Goal: Information Seeking & Learning: Understand process/instructions

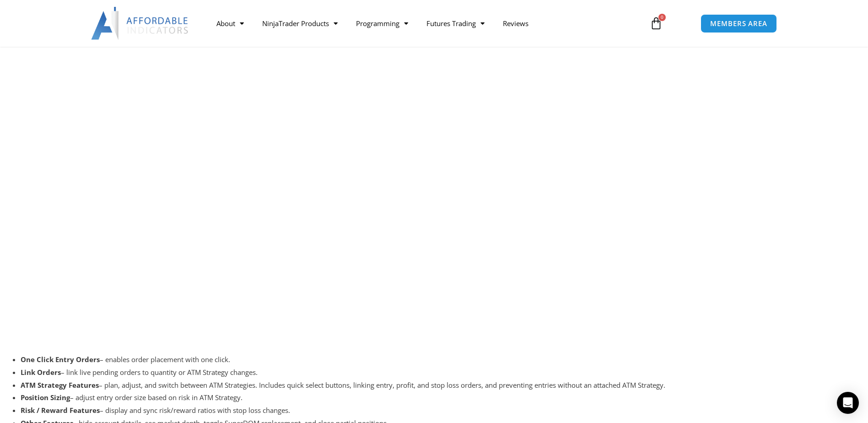
scroll to position [1808, 0]
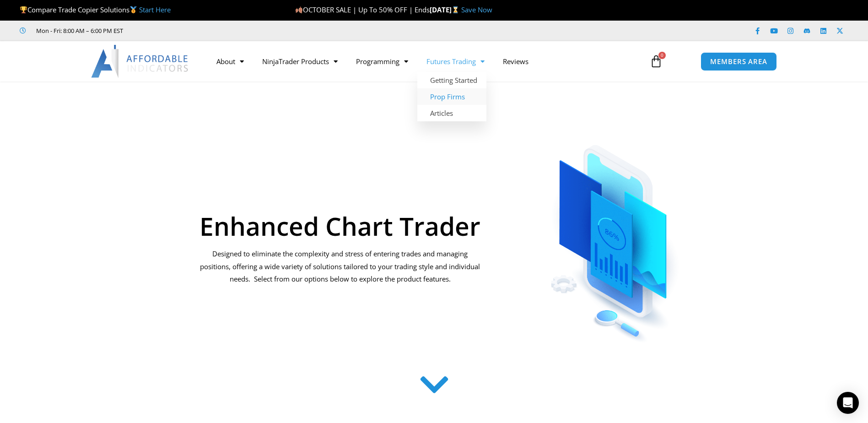
click at [453, 96] on link "Prop Firms" at bounding box center [451, 96] width 69 height 16
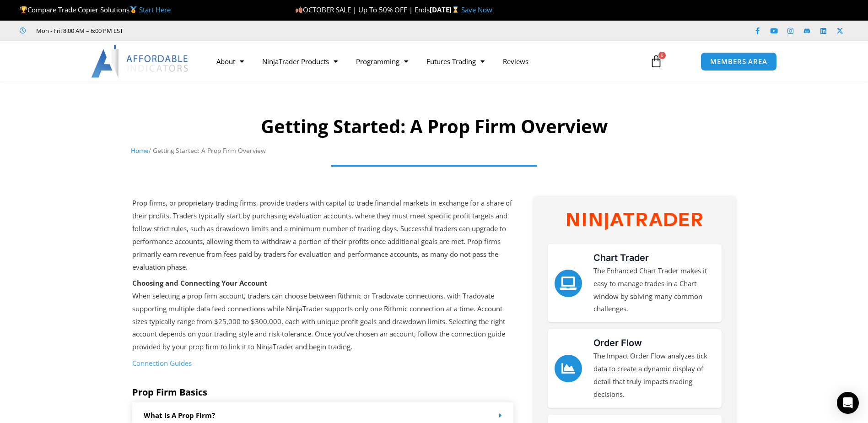
click at [184, 362] on link "Connection Guides" at bounding box center [161, 362] width 59 height 9
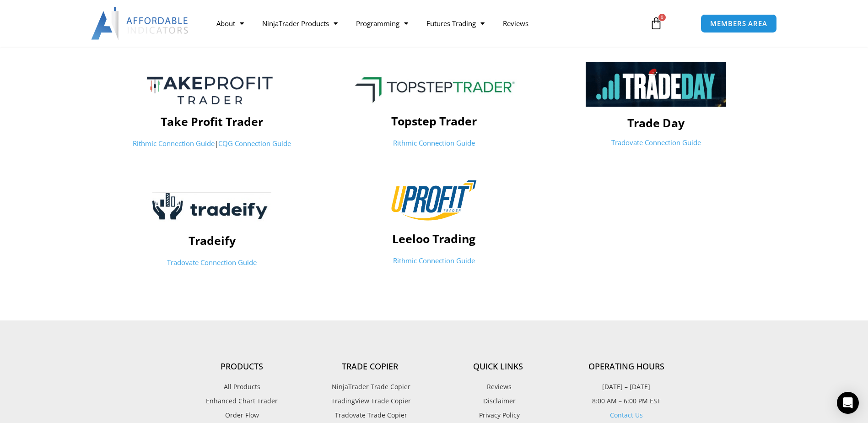
scroll to position [503, 0]
